Goal: Navigation & Orientation: Find specific page/section

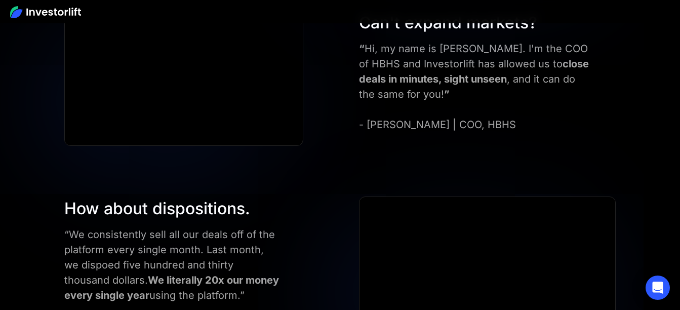
scroll to position [2938, 0]
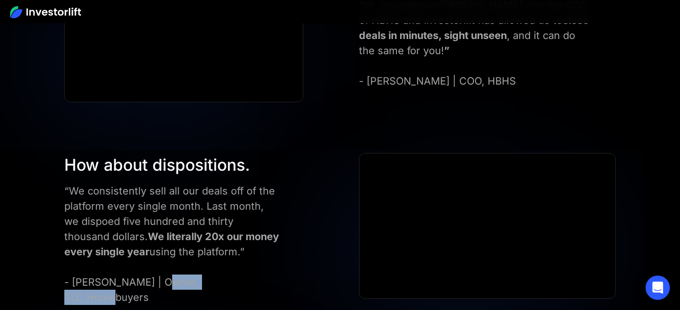
drag, startPoint x: 158, startPoint y: 266, endPoint x: 240, endPoint y: 265, distance: 82.6
click at [240, 265] on div "“We consistently sell all our deals off of the platform every single month. Las…" at bounding box center [171, 244] width 215 height 122
copy div "TLC Homebuyers"
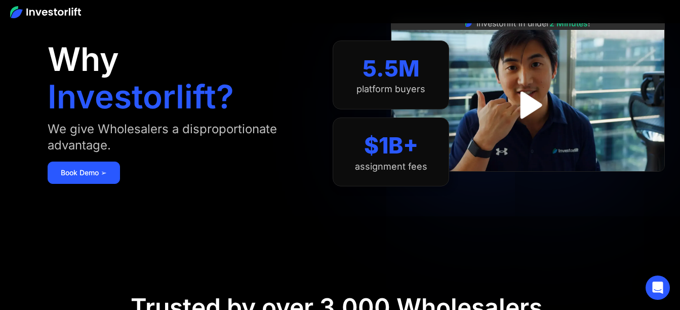
scroll to position [0, 0]
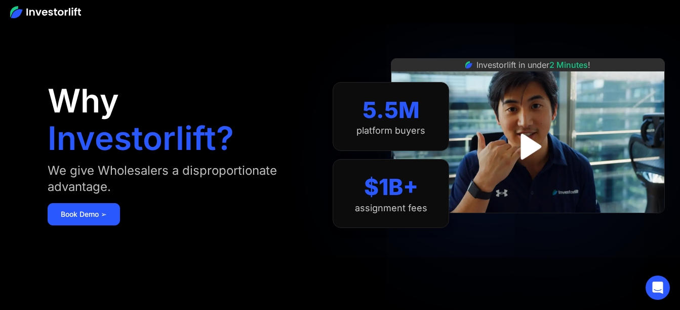
click at [50, 10] on img at bounding box center [45, 12] width 71 height 12
click at [51, 13] on img at bounding box center [45, 12] width 71 height 12
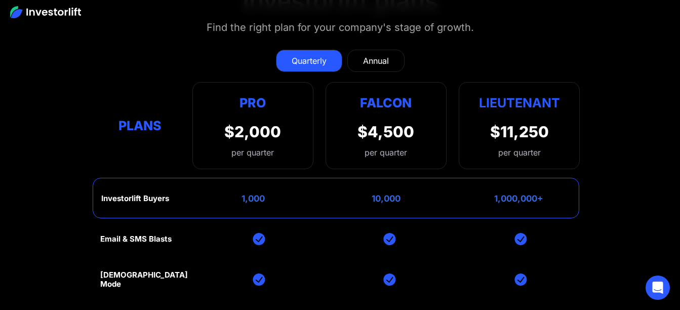
scroll to position [4135, 0]
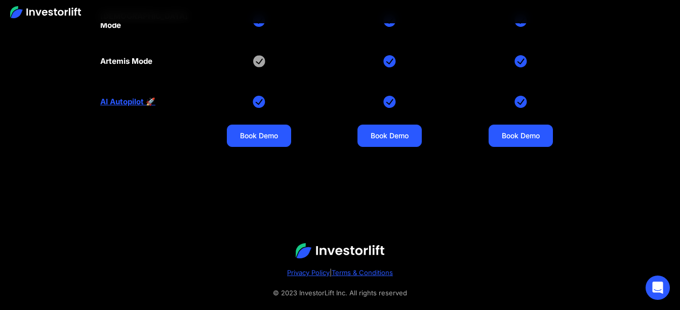
click at [356, 243] on img at bounding box center [340, 250] width 89 height 15
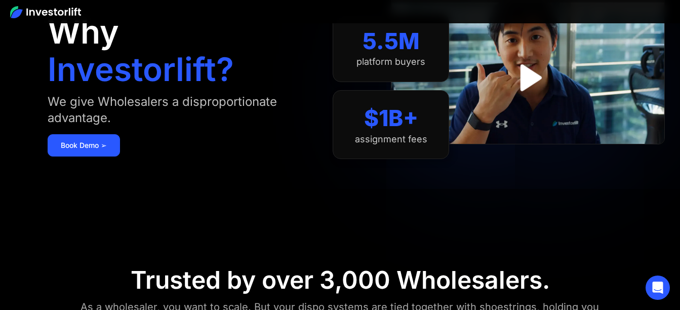
scroll to position [0, 0]
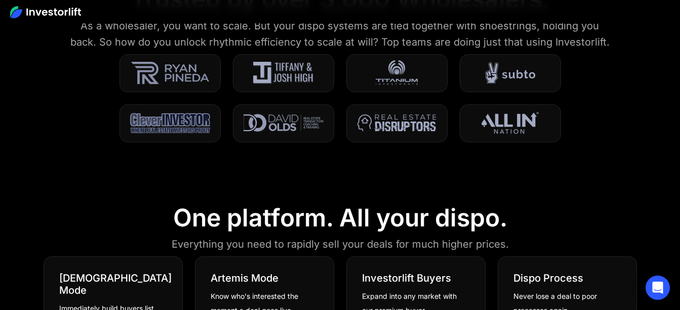
scroll to position [253, 0]
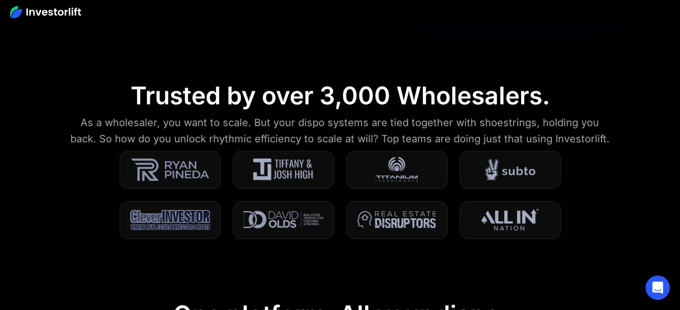
click at [525, 170] on img at bounding box center [510, 169] width 50 height 25
